Goal: Task Accomplishment & Management: Manage account settings

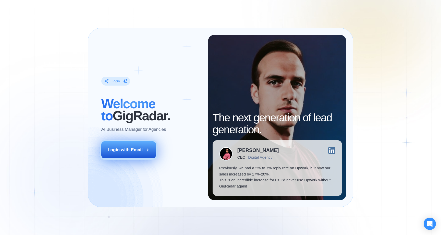
click at [139, 150] on div "Login with Email" at bounding box center [125, 150] width 35 height 6
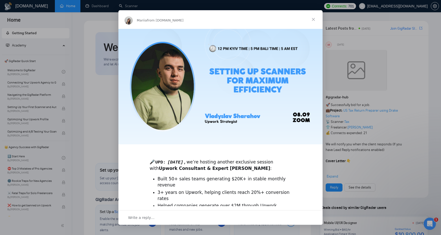
click at [314, 19] on span "Close" at bounding box center [313, 19] width 18 height 18
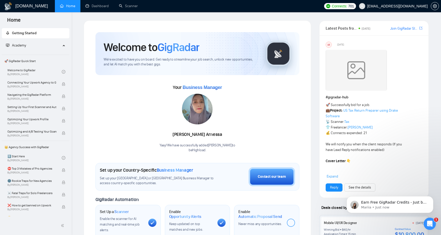
click at [96, 14] on div "[DOMAIN_NAME] Home Dashboard Scanner Connects: 701 [EMAIL_ADDRESS][DOMAIN_NAME]…" at bounding box center [256, 202] width 370 height 405
click at [96, 8] on link "Dashboard" at bounding box center [97, 6] width 23 height 4
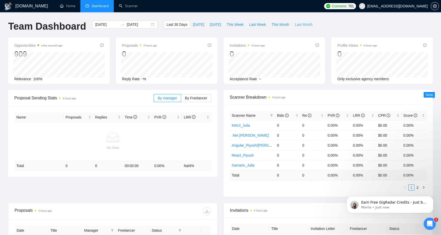
click at [304, 26] on span "Last Month" at bounding box center [304, 25] width 18 height 6
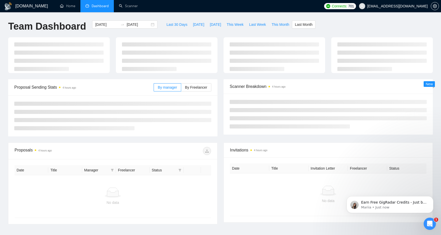
type input "[DATE]"
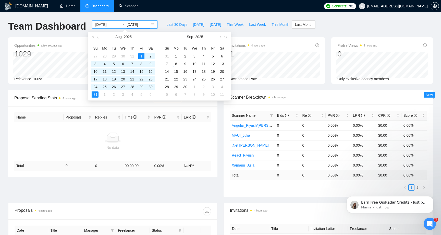
click at [138, 25] on input "[DATE]" at bounding box center [138, 25] width 23 height 6
click at [97, 35] on button "button" at bounding box center [98, 37] width 6 height 10
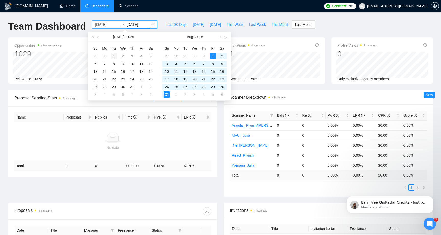
type input "[DATE]"
click at [113, 56] on div "1" at bounding box center [114, 56] width 6 height 6
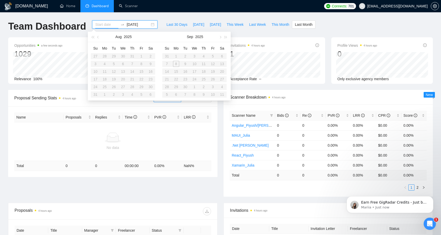
click at [106, 26] on input at bounding box center [106, 25] width 23 height 6
click at [130, 55] on table "Su Mo Tu We Th Fr Sa 27 28 29 30 31 1 2 3 4 5 6 7 8 9 10 11 12 13 14 15 16 17 1…" at bounding box center [123, 71] width 64 height 54
click at [138, 22] on input "[DATE]" at bounding box center [138, 25] width 23 height 6
click at [132, 87] on div "31" at bounding box center [132, 87] width 6 height 6
type input "[DATE]"
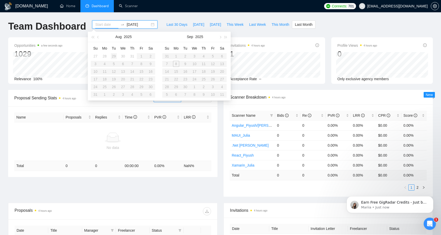
type input "[DATE]"
click at [99, 36] on button "button" at bounding box center [98, 37] width 6 height 10
type input "[DATE]"
click at [116, 56] on div "1" at bounding box center [114, 56] width 6 height 6
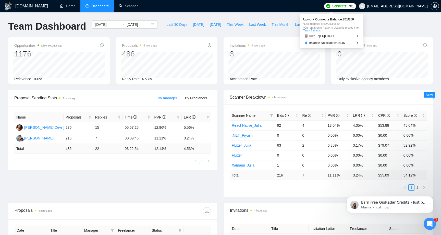
click at [335, 5] on span "Connects:" at bounding box center [339, 6] width 15 height 6
click at [432, 5] on span "setting" at bounding box center [435, 6] width 8 height 4
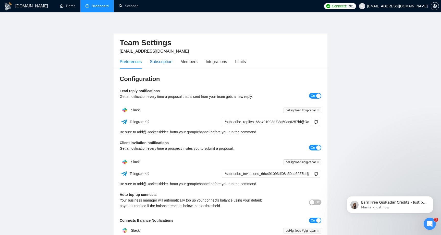
click at [161, 62] on div "Subscription" at bounding box center [161, 61] width 22 height 6
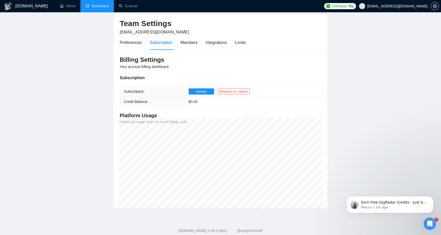
scroll to position [16, 0]
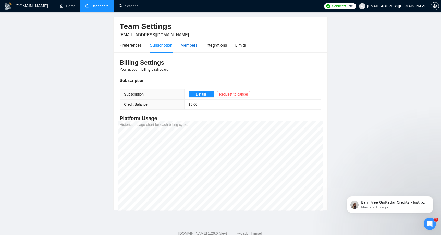
click at [194, 48] on div "Members" at bounding box center [189, 45] width 17 height 6
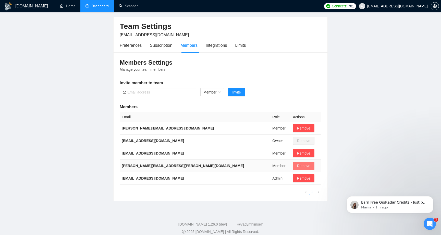
click at [297, 168] on span "Remove" at bounding box center [303, 166] width 13 height 6
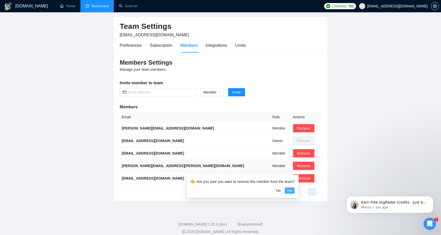
click at [292, 192] on span "Yes" at bounding box center [290, 191] width 6 height 6
click at [224, 48] on div "Integrations" at bounding box center [216, 45] width 21 height 6
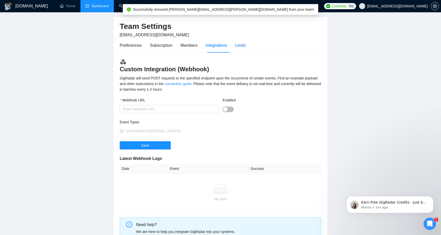
click at [242, 46] on div "Limits" at bounding box center [240, 45] width 11 height 6
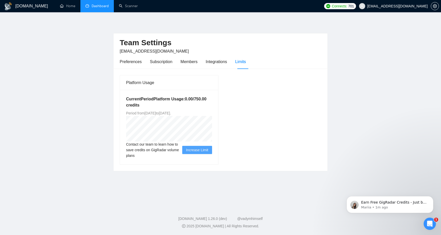
click at [189, 151] on span "Increase Limit" at bounding box center [197, 150] width 22 height 6
click at [92, 4] on link "Dashboard" at bounding box center [97, 6] width 23 height 4
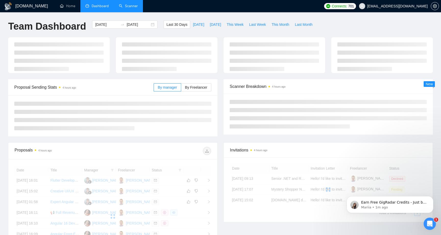
click at [131, 8] on link "Scanner" at bounding box center [128, 6] width 19 height 4
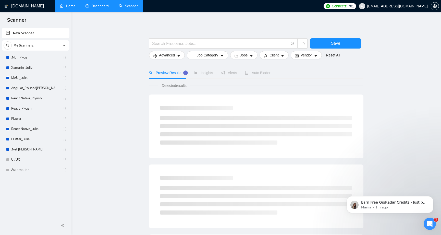
click at [69, 4] on link "Home" at bounding box center [67, 6] width 15 height 4
